Goal: Transaction & Acquisition: Purchase product/service

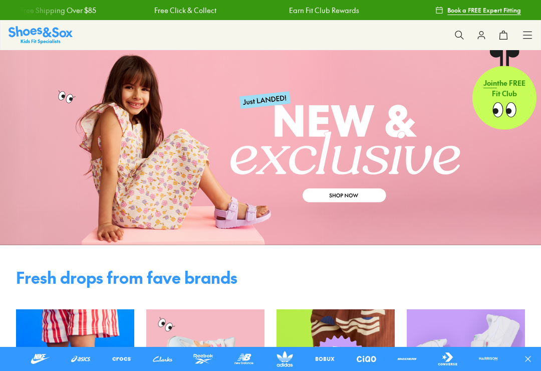
click at [536, 32] on div "Shop All Shop All Shop All New Arrivals Up to 40% Off Sale Online Only Best Sel…" at bounding box center [270, 35] width 541 height 30
click at [526, 36] on icon at bounding box center [527, 35] width 10 height 10
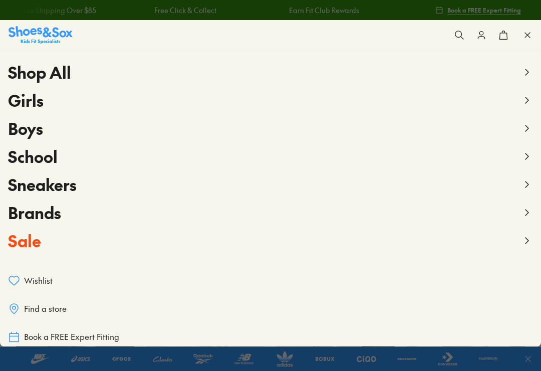
click at [26, 103] on span "Girls" at bounding box center [26, 100] width 36 height 23
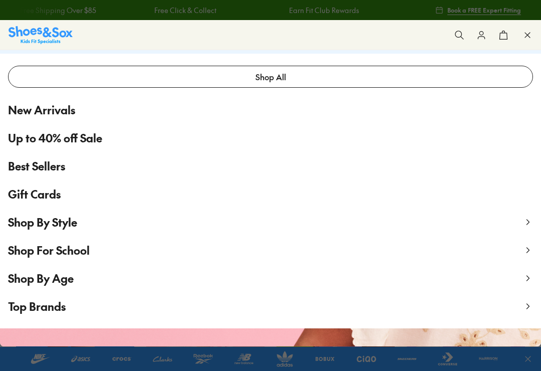
scroll to position [2, 0]
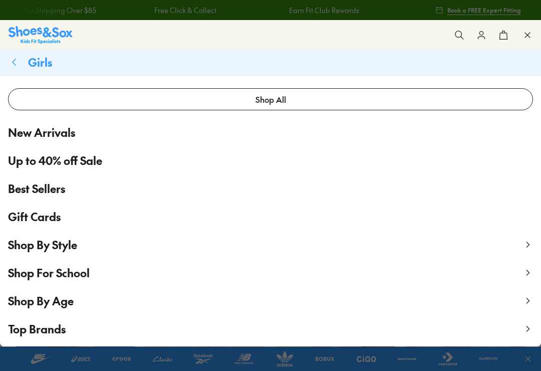
click at [51, 131] on span "New Arrivals" at bounding box center [41, 132] width 67 height 17
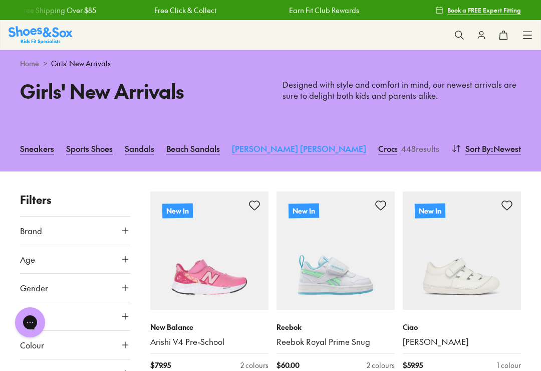
click at [257, 148] on link "[PERSON_NAME] [PERSON_NAME]" at bounding box center [299, 148] width 134 height 22
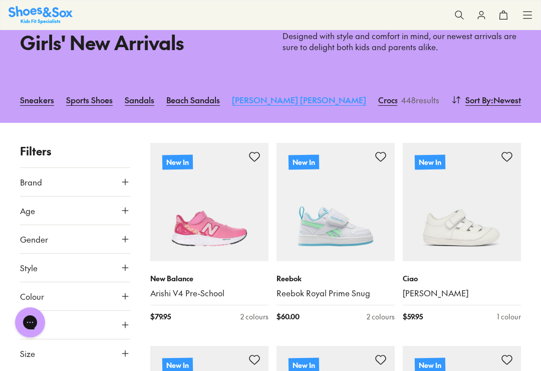
scroll to position [50, 0]
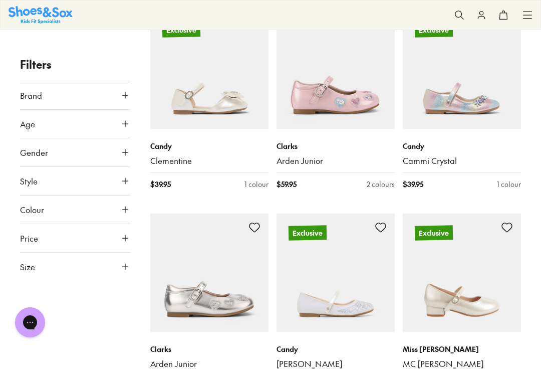
scroll to position [621, 0]
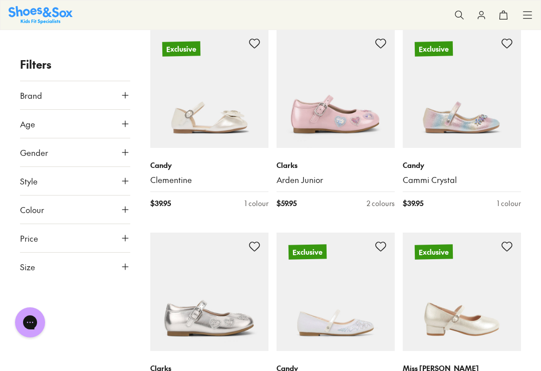
scroll to position [569, 0]
